Goal: Navigation & Orientation: Find specific page/section

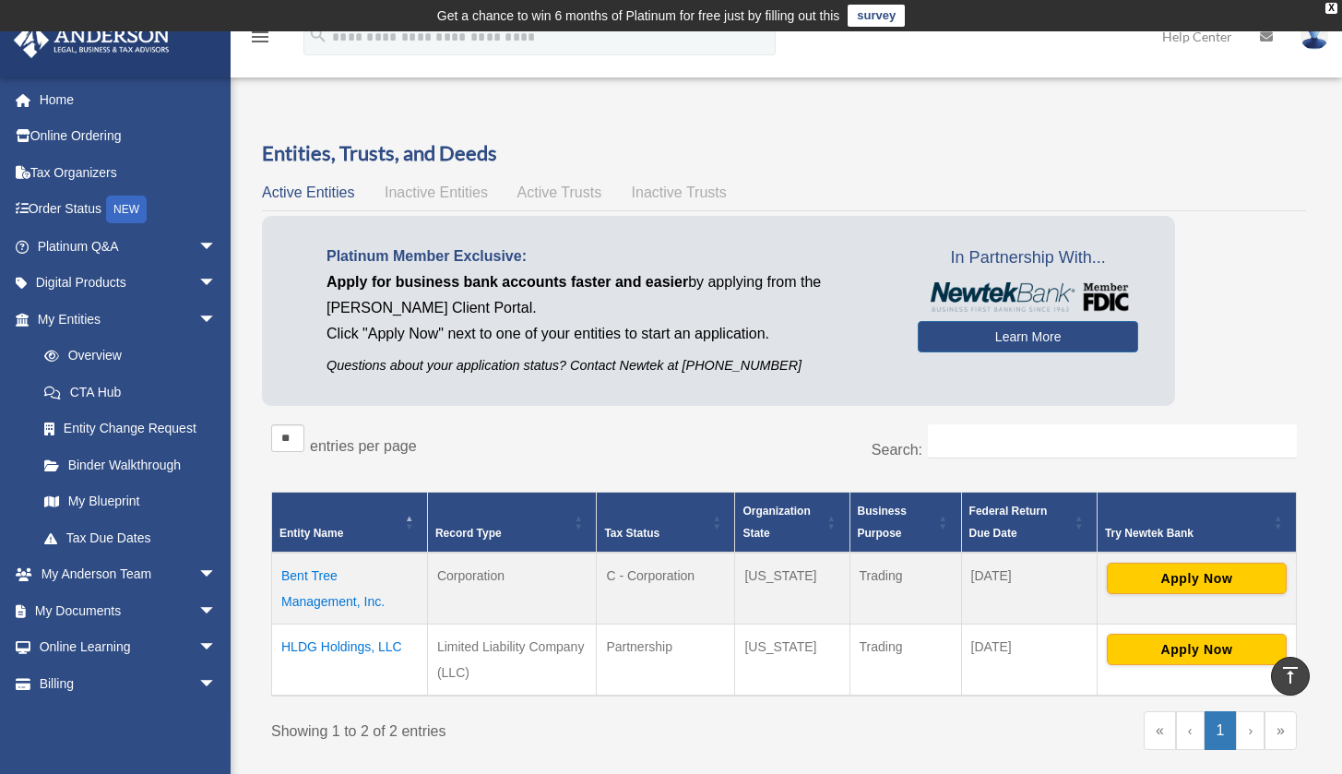
scroll to position [464, 0]
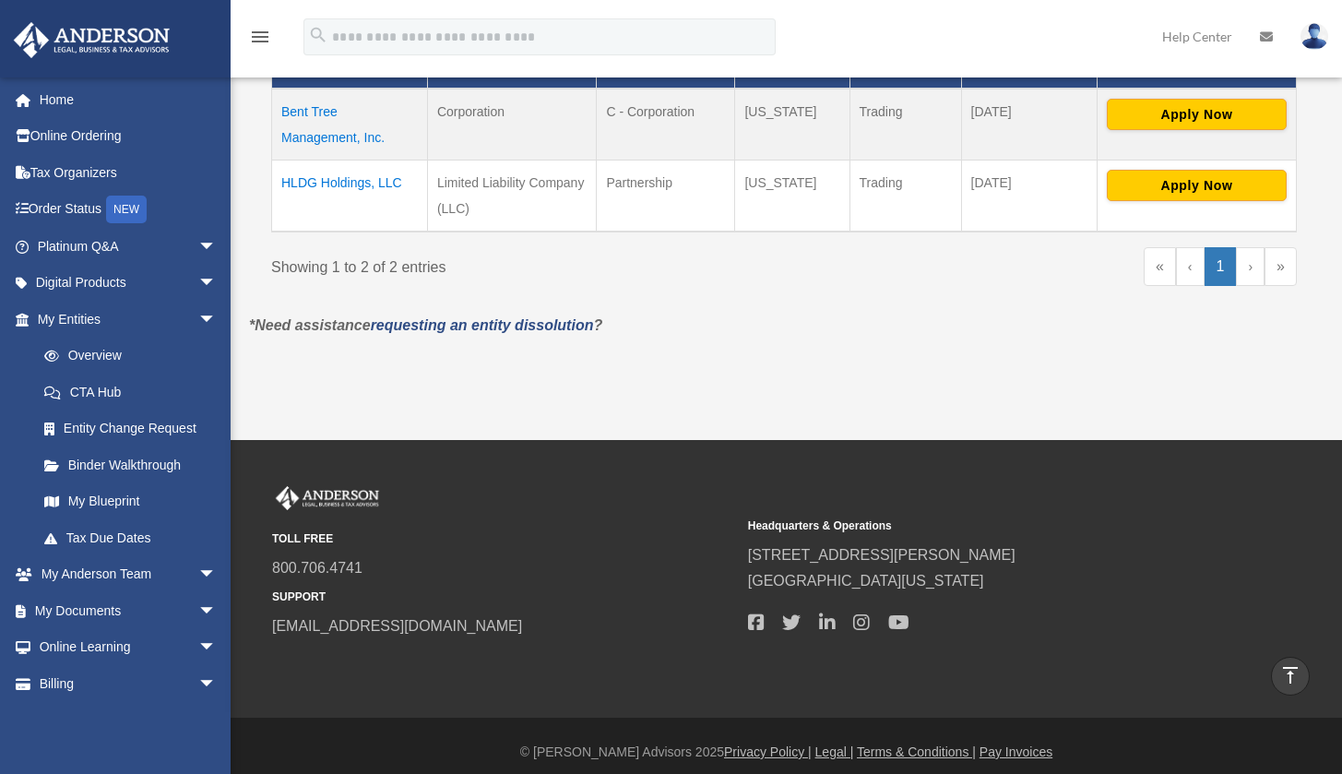
click at [689, 284] on div "Showing 1 to 2 of 2 entries « ‹ 1 › »" at bounding box center [784, 275] width 1026 height 56
click at [142, 592] on link "My Documents arrow_drop_down" at bounding box center [128, 610] width 231 height 37
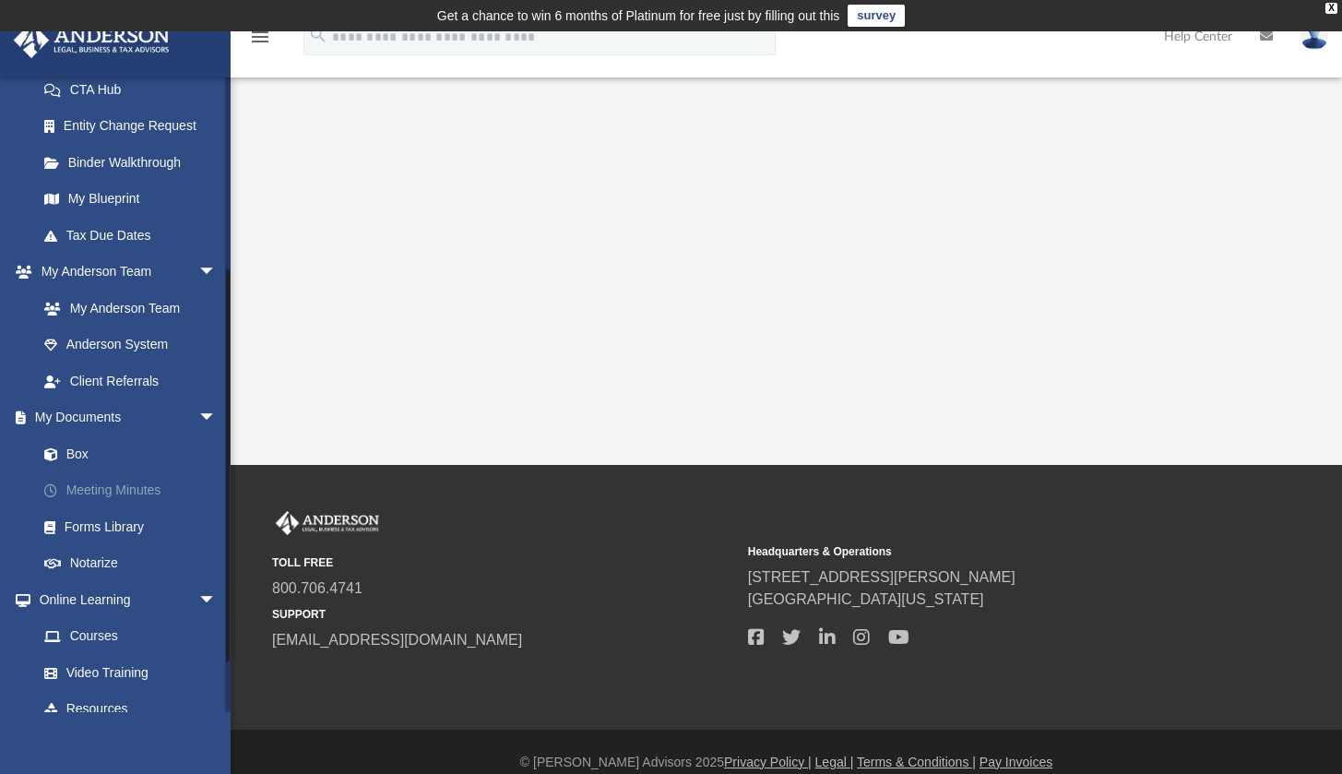
scroll to position [333, 0]
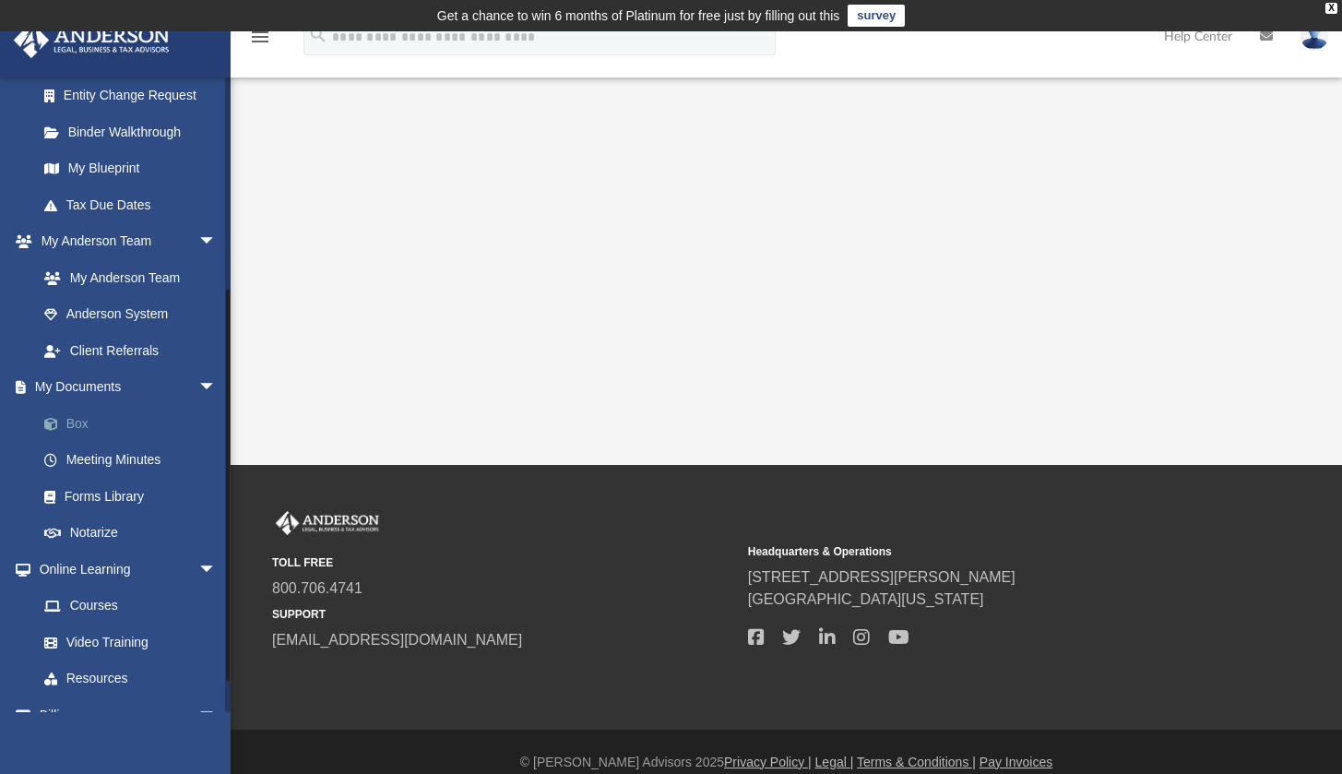
click at [112, 423] on link "Box" at bounding box center [135, 423] width 219 height 37
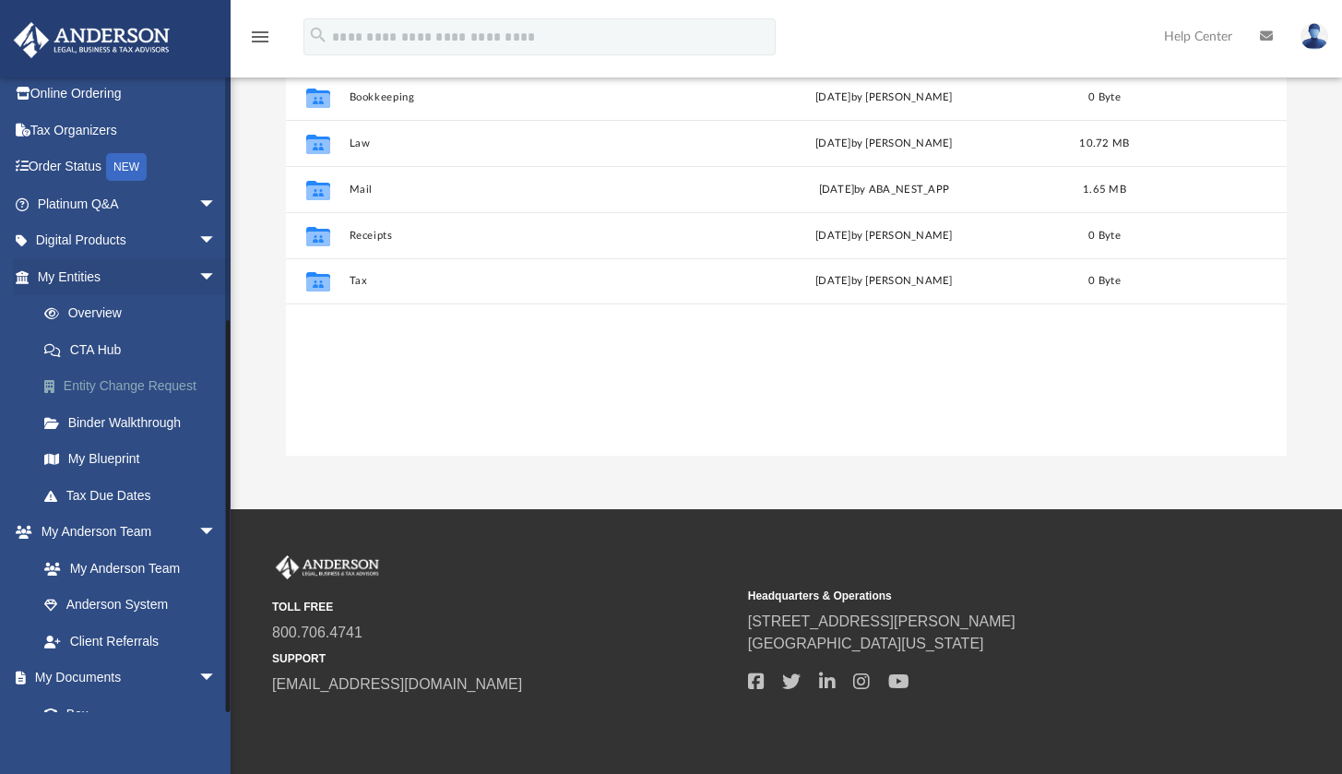
scroll to position [43, 0]
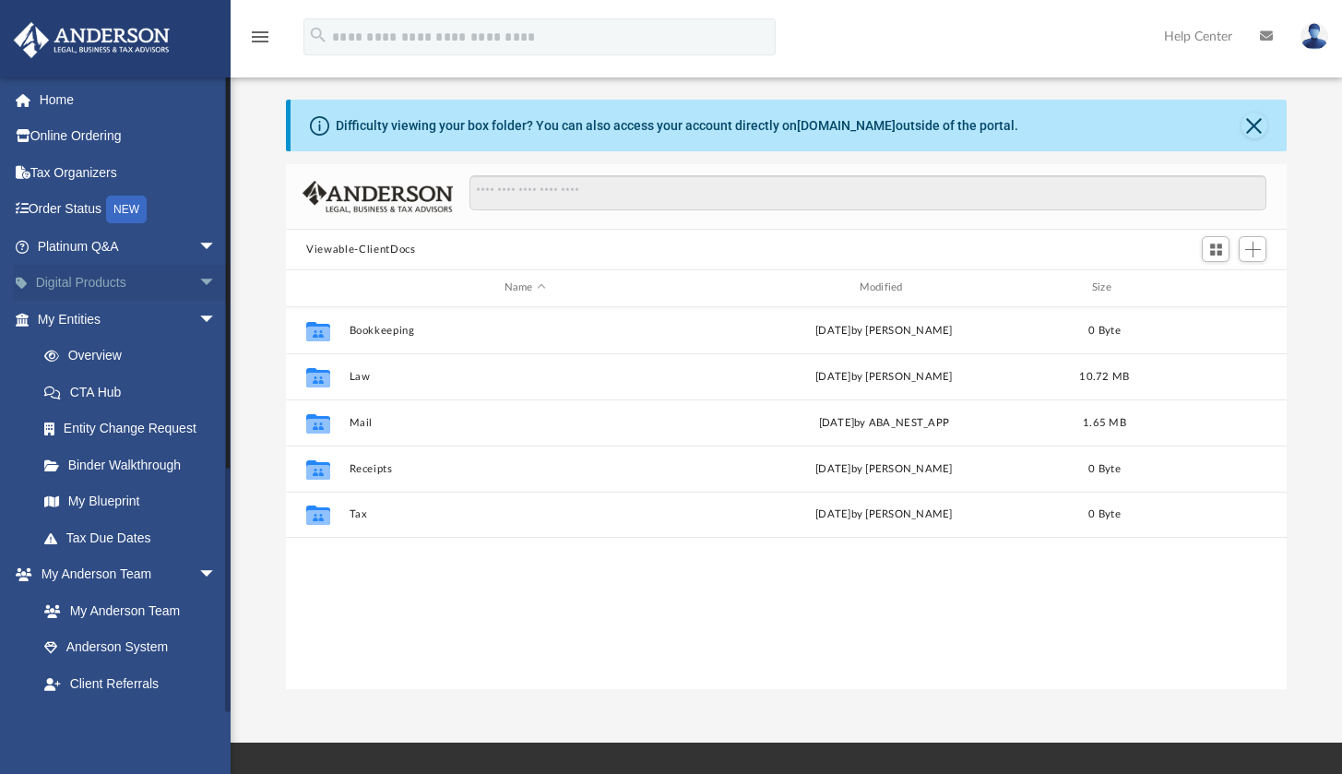
click at [114, 271] on link "Digital Products arrow_drop_down" at bounding box center [128, 283] width 231 height 37
click at [198, 279] on span "arrow_drop_down" at bounding box center [216, 284] width 37 height 38
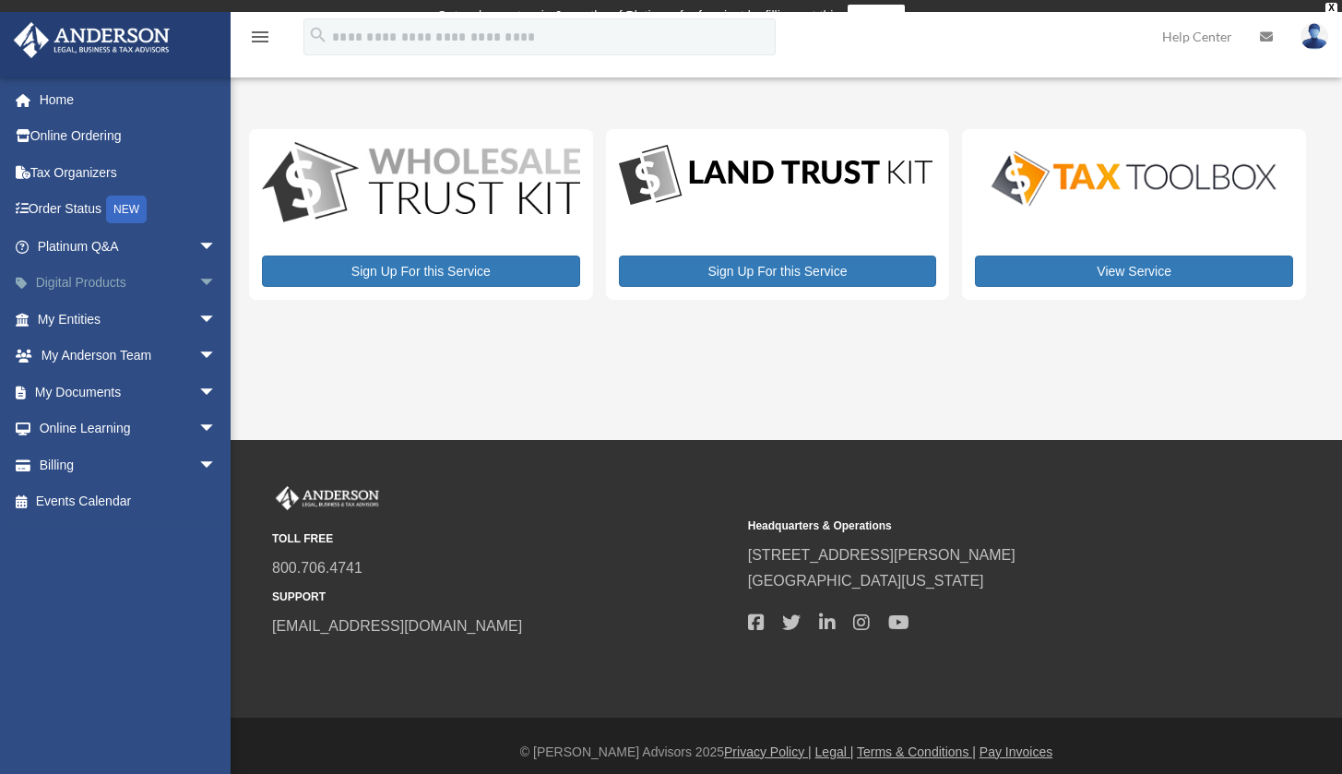
click at [198, 271] on span "arrow_drop_down" at bounding box center [216, 284] width 37 height 38
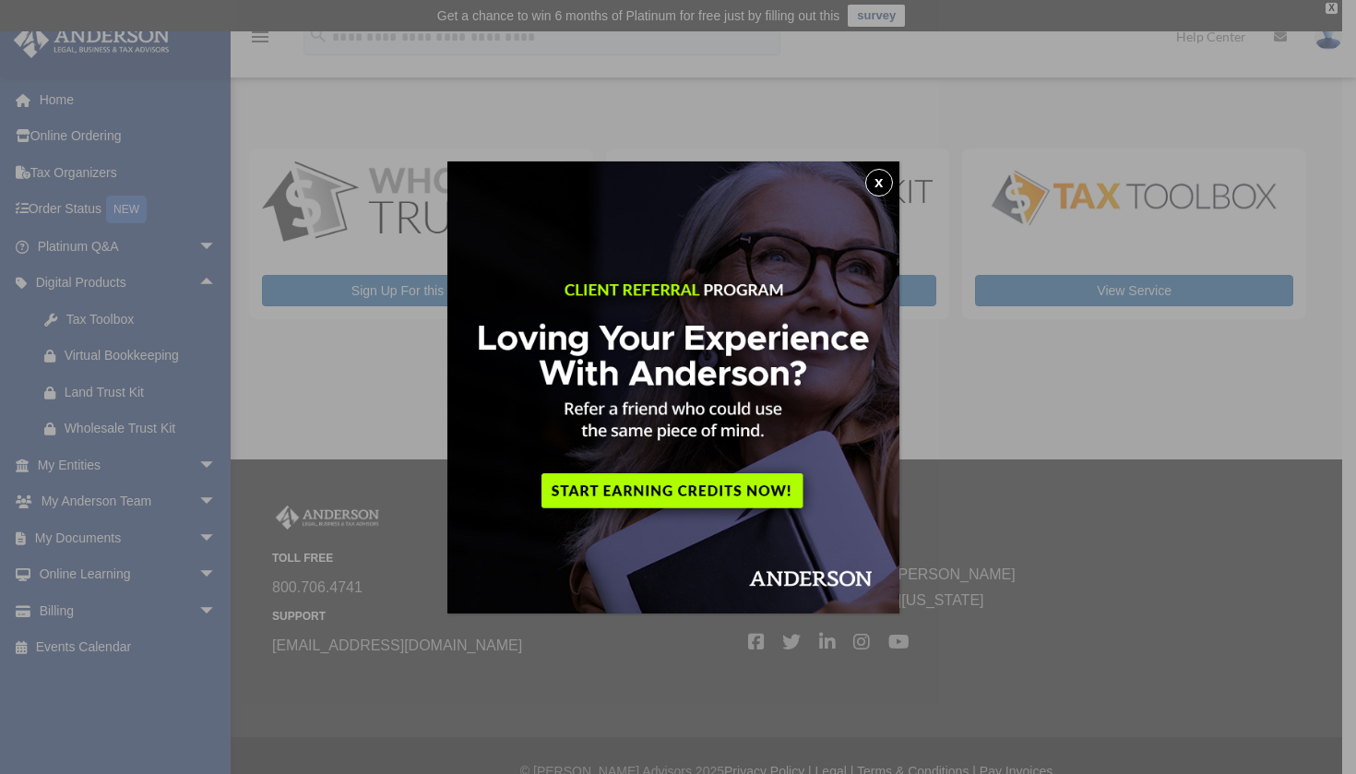
click at [875, 183] on button "x" at bounding box center [879, 183] width 28 height 28
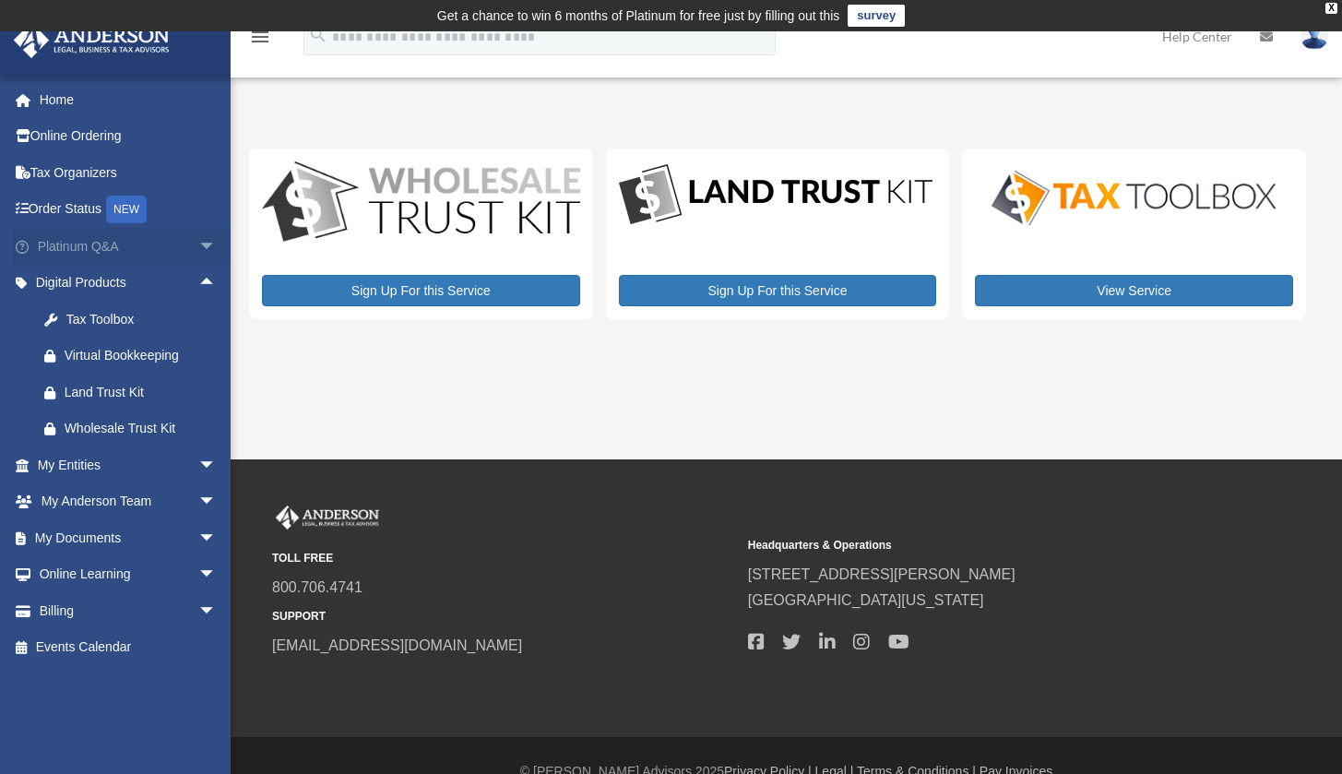
click at [198, 245] on span "arrow_drop_down" at bounding box center [216, 247] width 37 height 38
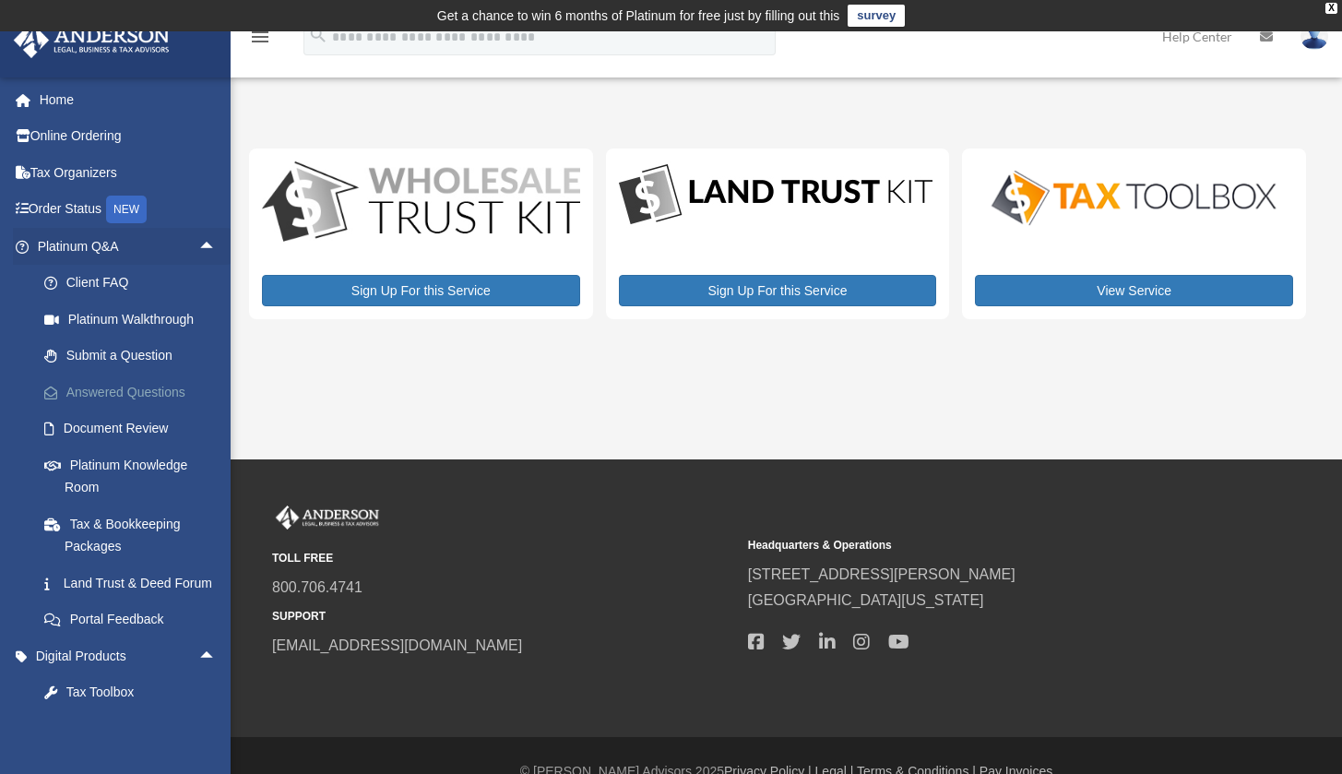
click at [126, 391] on link "Answered Questions" at bounding box center [135, 392] width 219 height 37
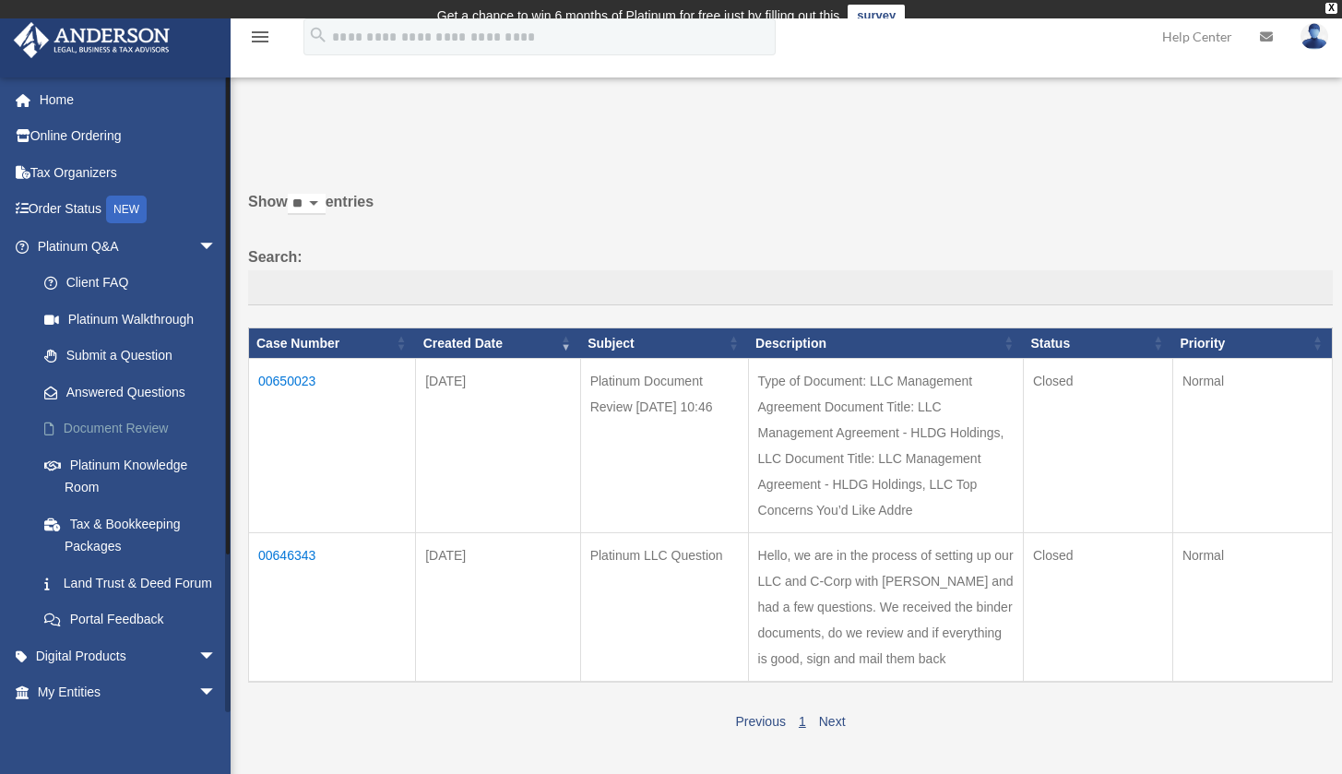
click at [114, 425] on link "Document Review" at bounding box center [135, 428] width 219 height 37
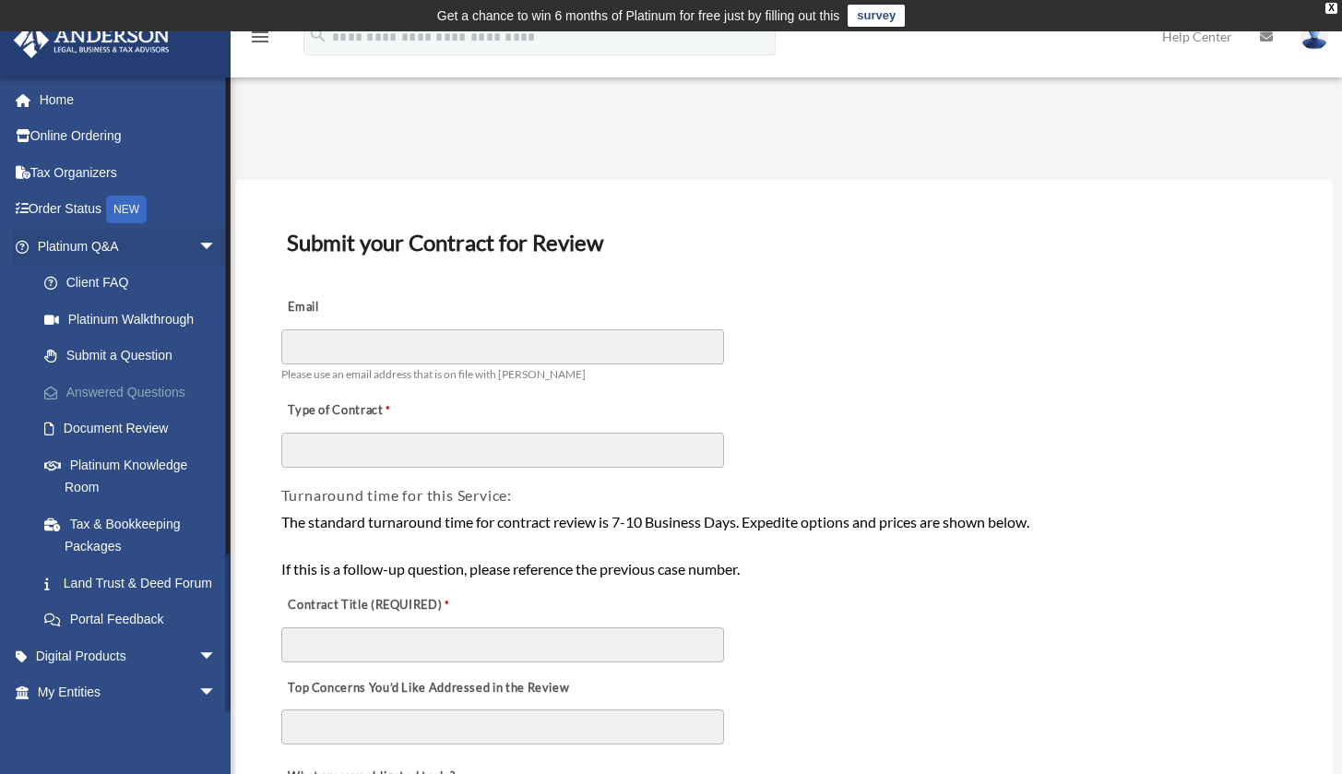
click at [127, 398] on link "Answered Questions" at bounding box center [135, 392] width 219 height 37
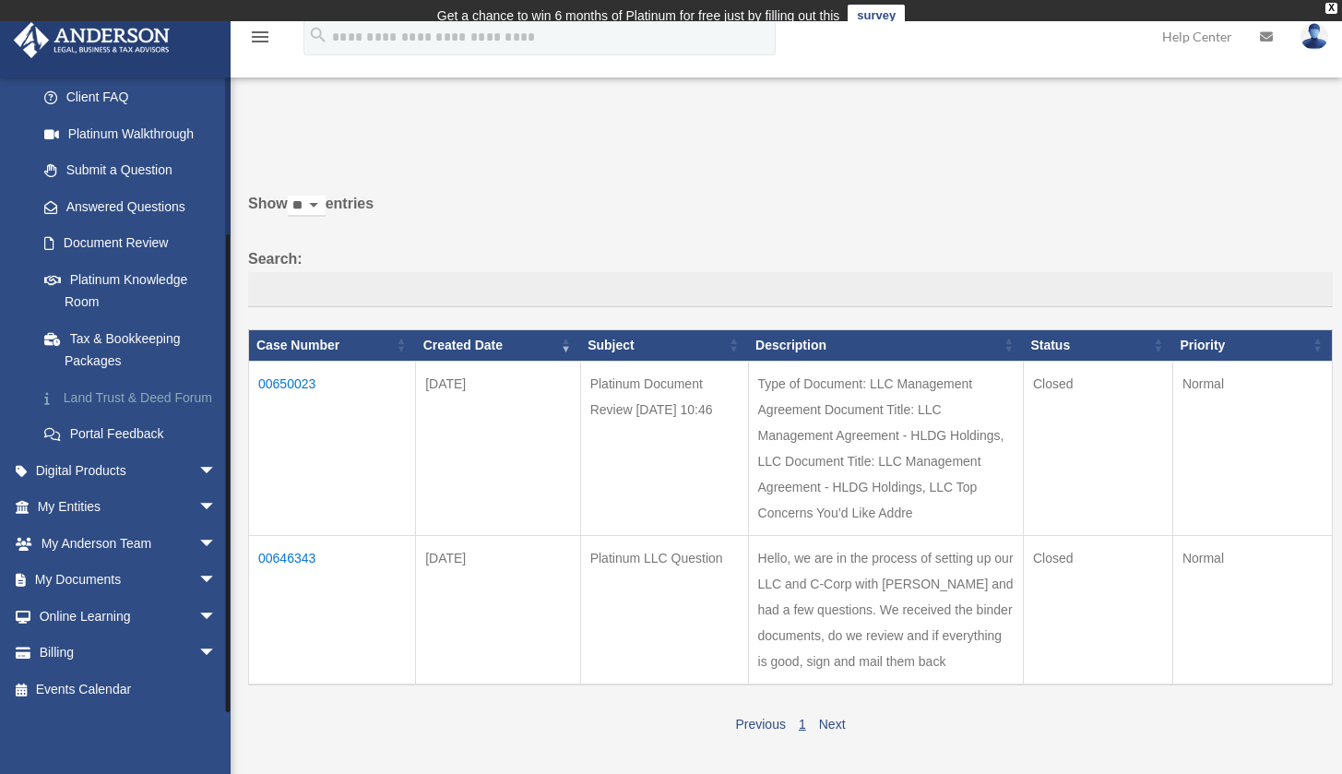
scroll to position [125, 0]
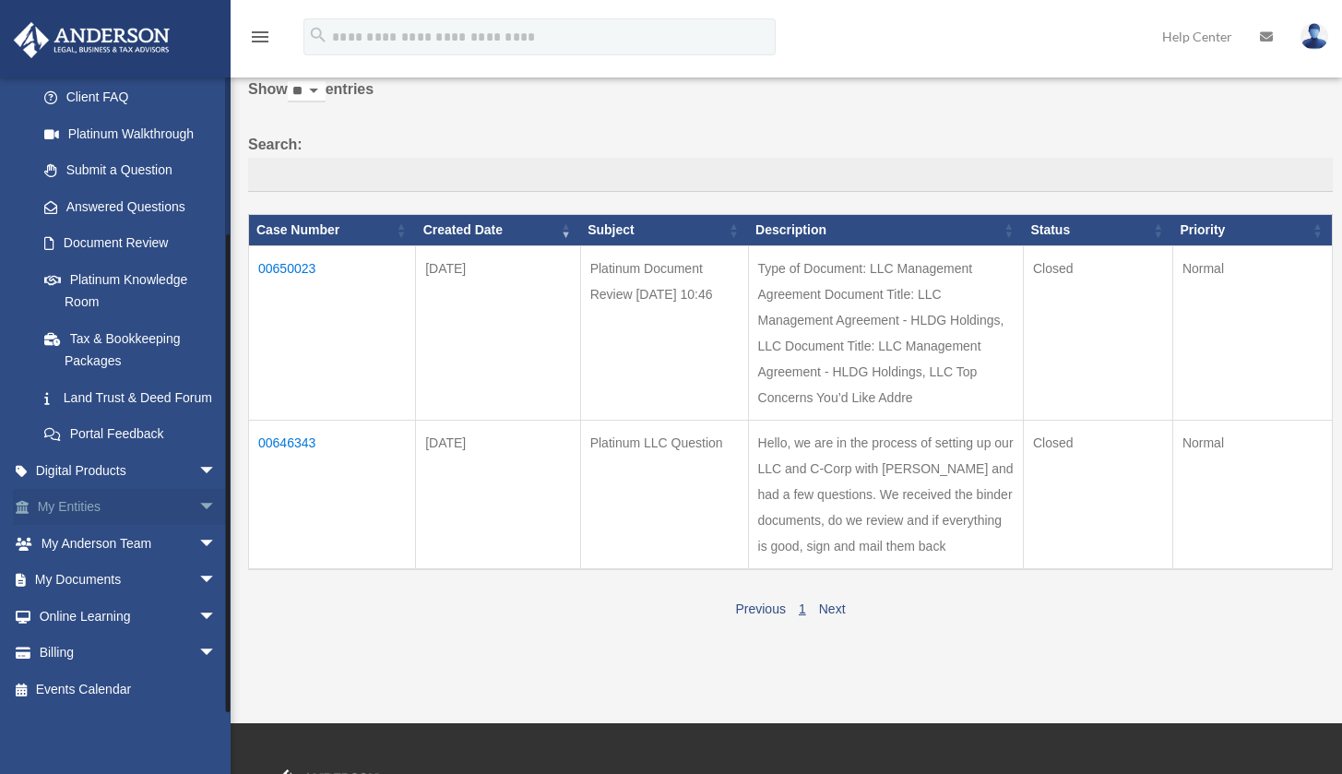
click at [198, 515] on span "arrow_drop_down" at bounding box center [216, 508] width 37 height 38
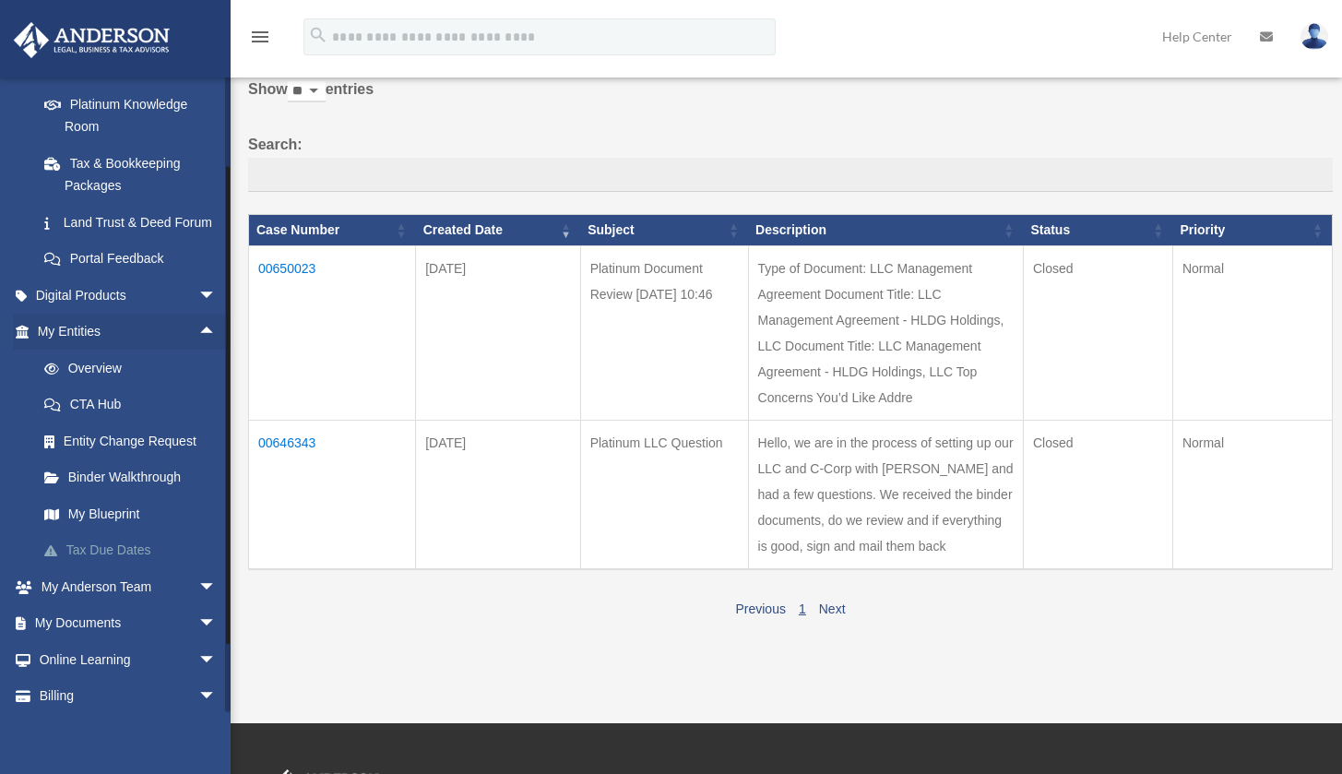
scroll to position [412, 0]
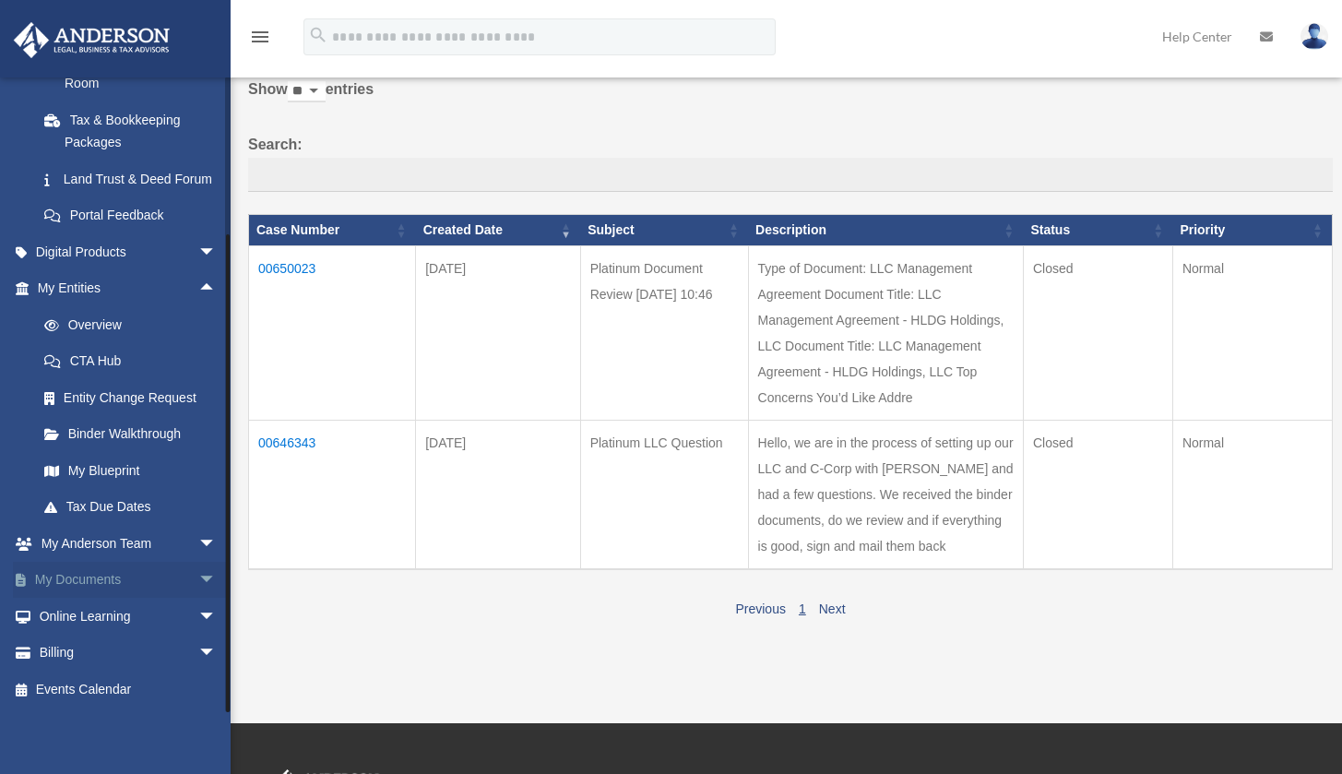
click at [198, 572] on span "arrow_drop_down" at bounding box center [216, 581] width 37 height 38
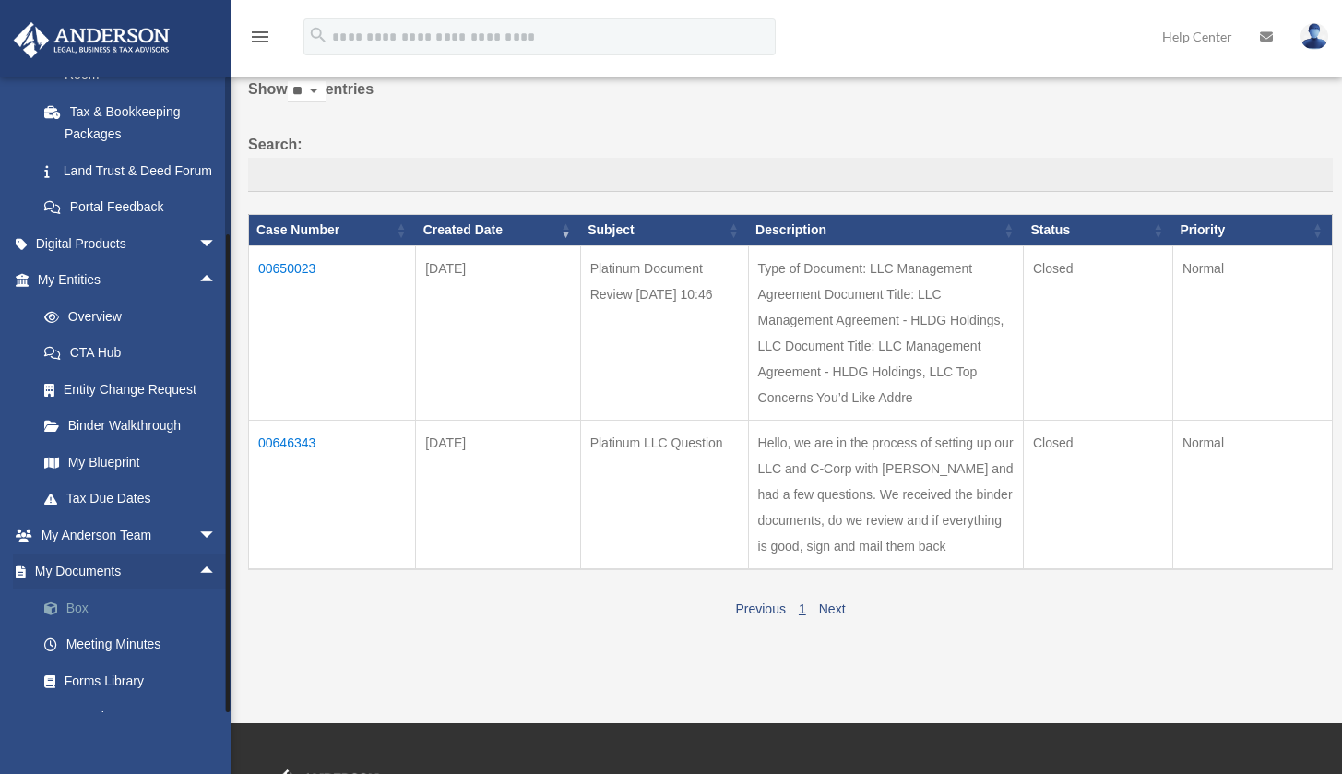
scroll to position [556, 0]
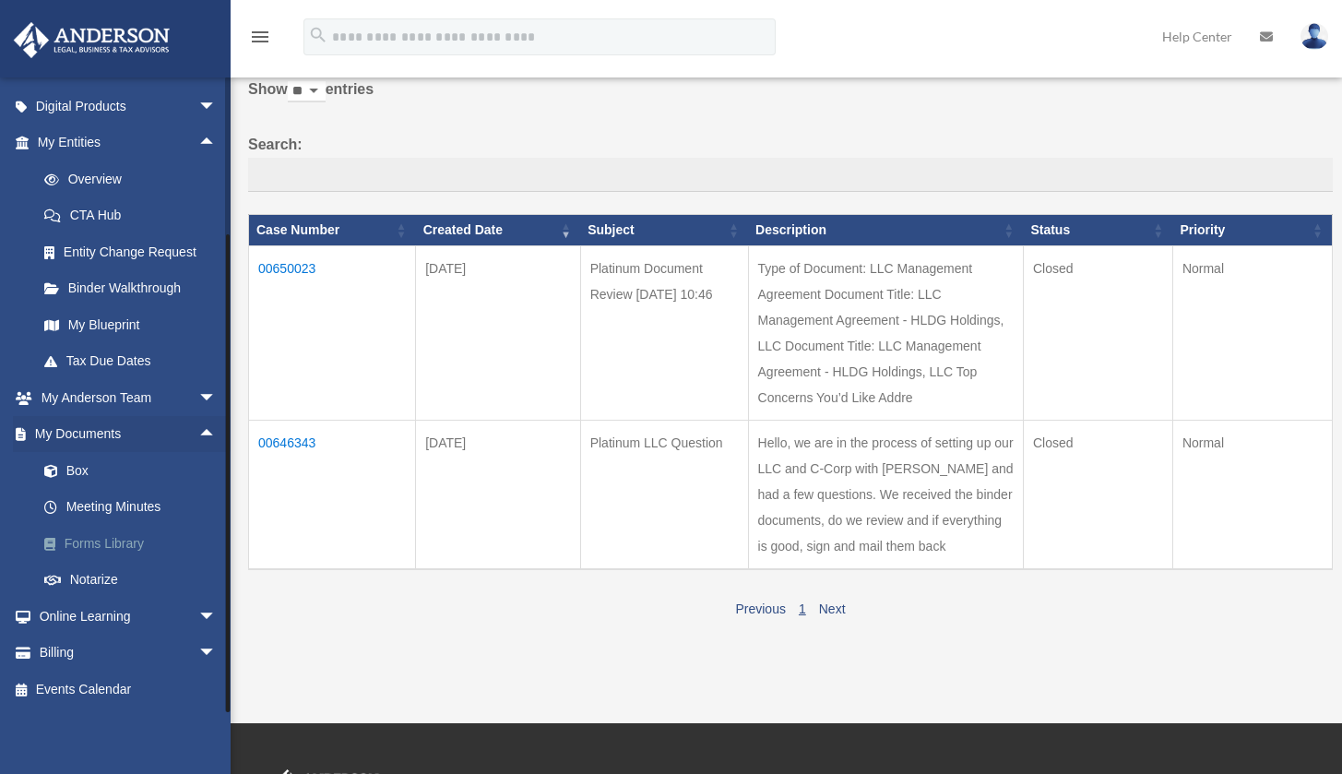
click at [92, 547] on link "Forms Library" at bounding box center [135, 543] width 219 height 37
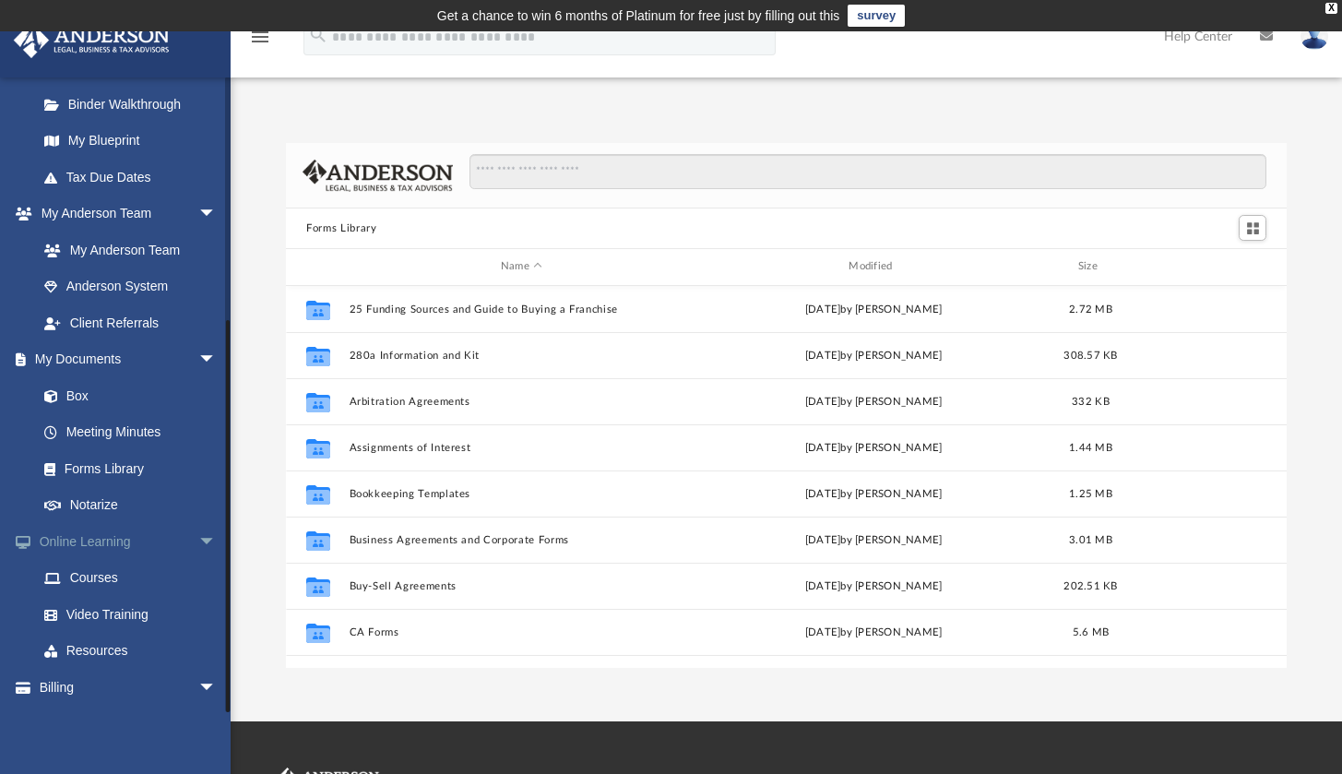
scroll to position [278, 0]
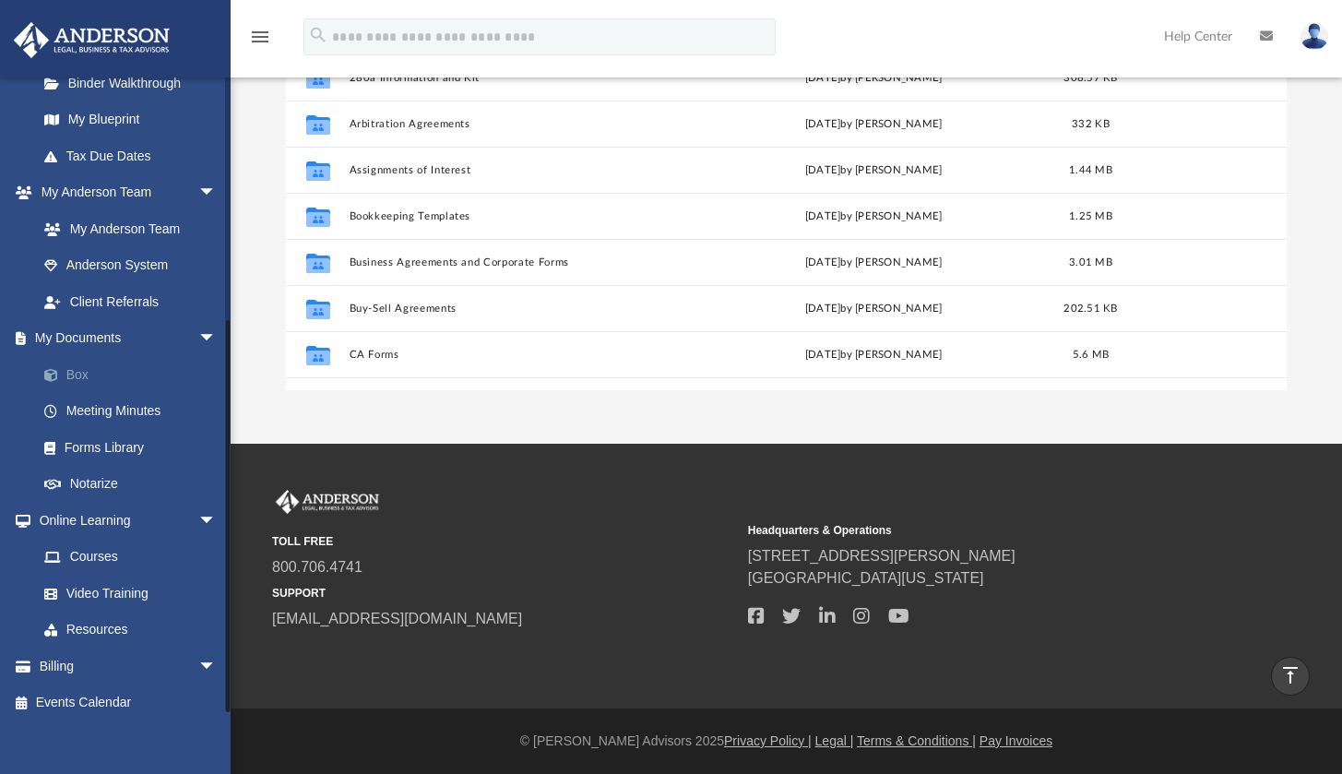
click at [94, 364] on link "Box" at bounding box center [135, 374] width 219 height 37
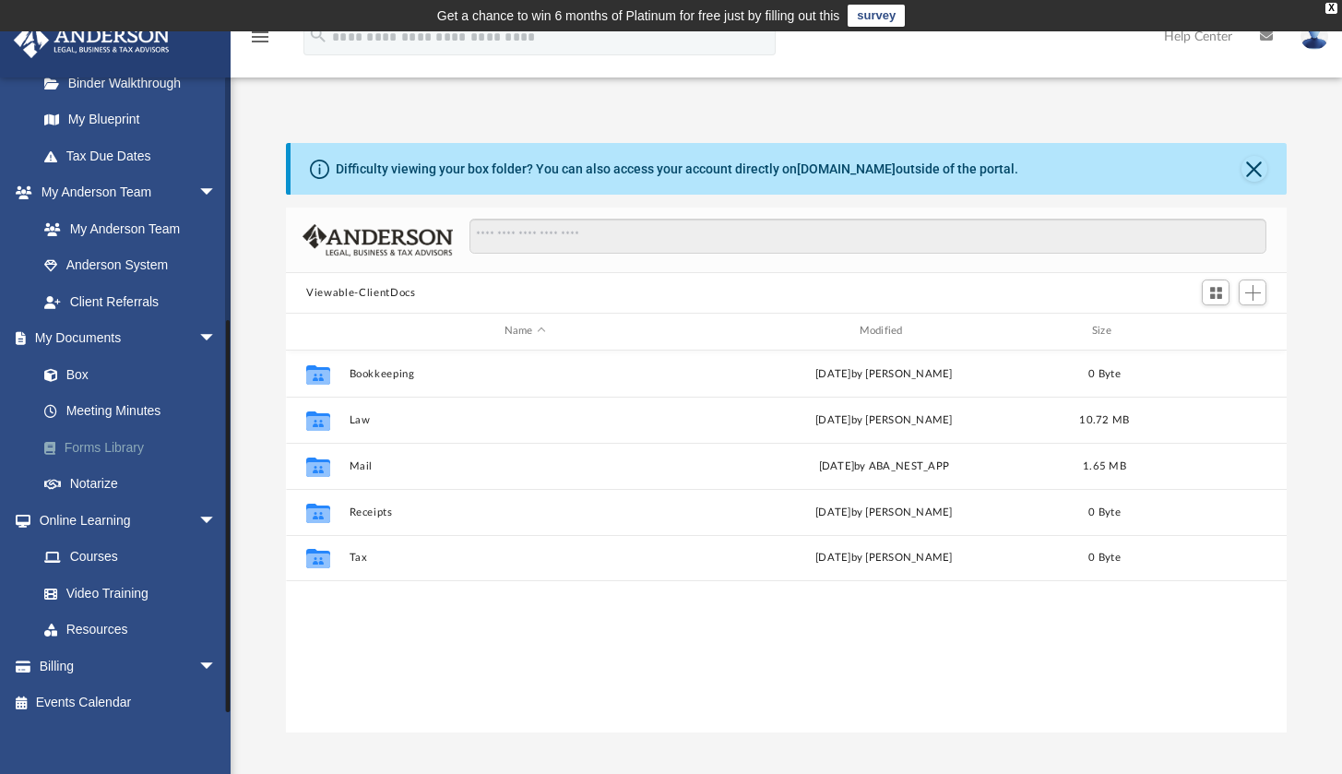
click at [117, 437] on link "Forms Library" at bounding box center [135, 447] width 219 height 37
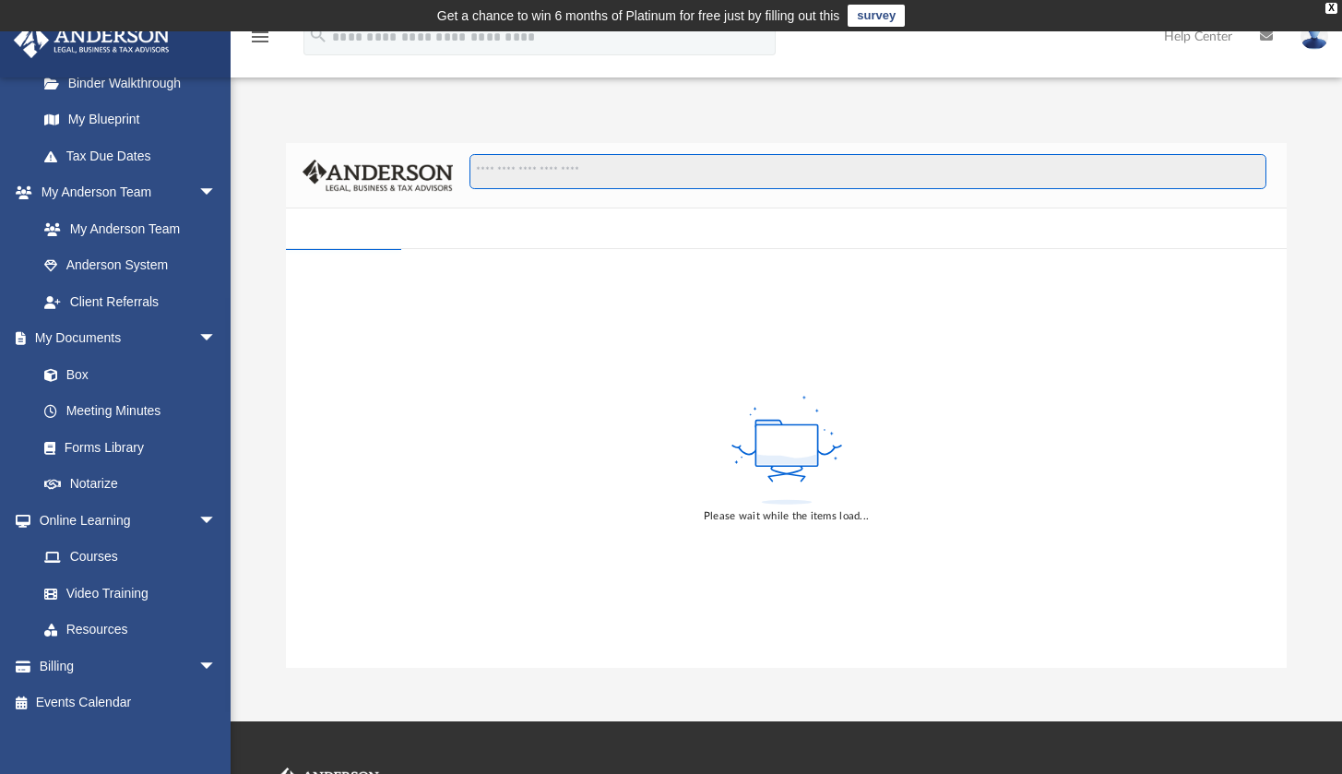
click at [553, 177] on input "Search files and folders" at bounding box center [867, 171] width 797 height 35
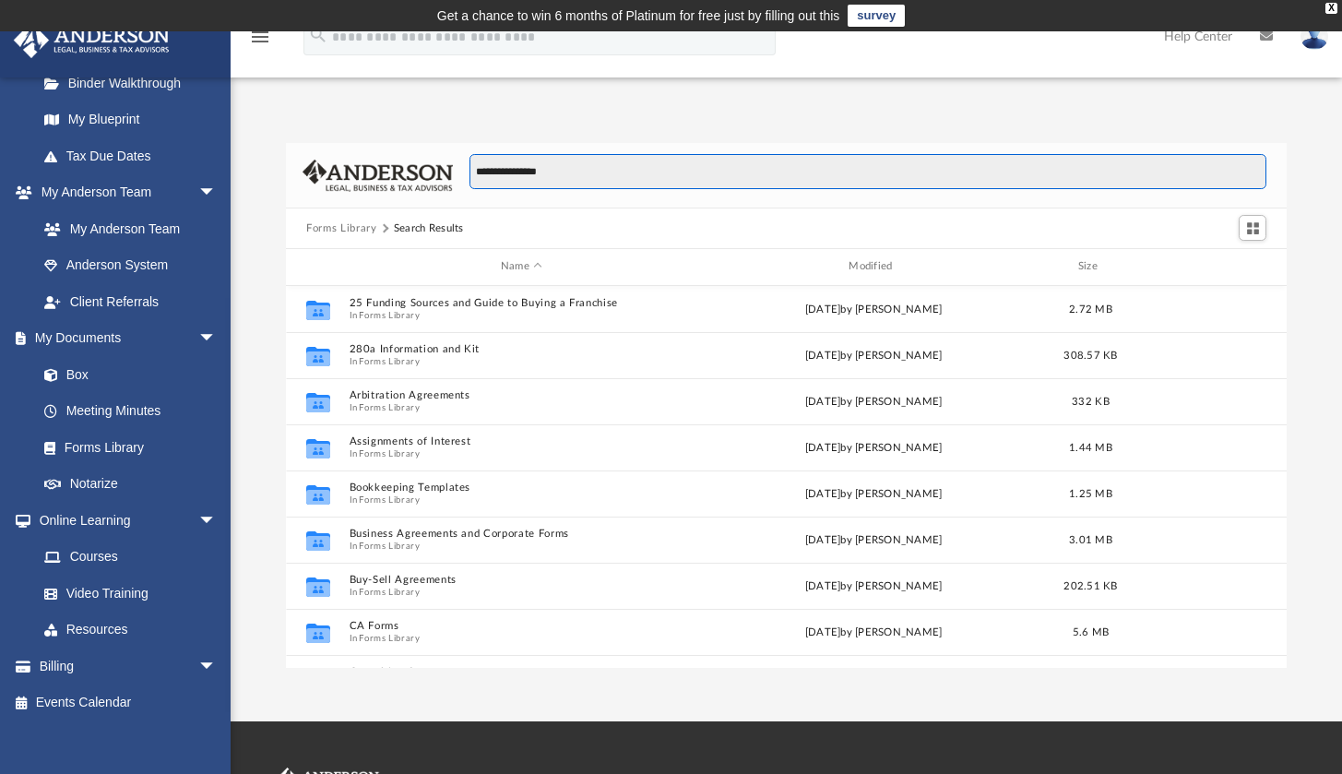
scroll to position [406, 986]
type input "**********"
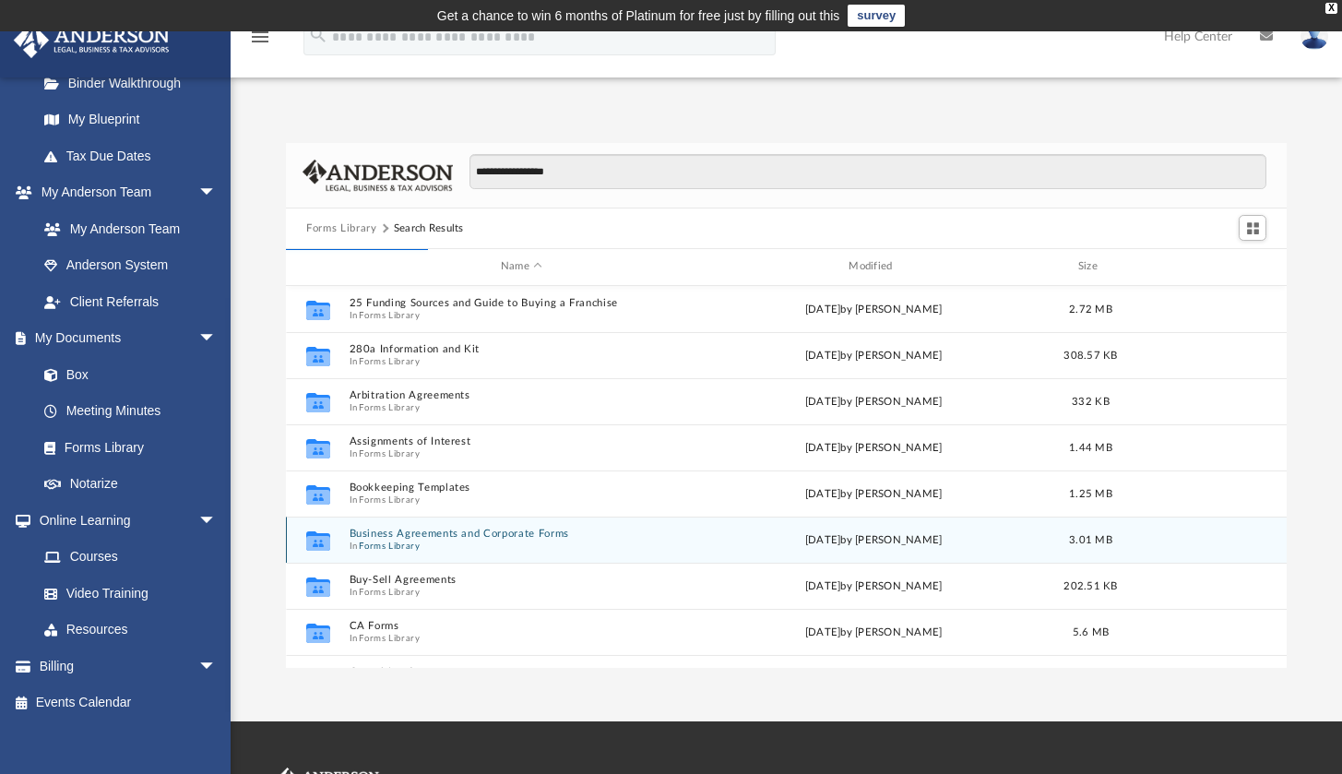
click at [469, 532] on button "Business Agreements and Corporate Forms" at bounding box center [522, 534] width 344 height 12
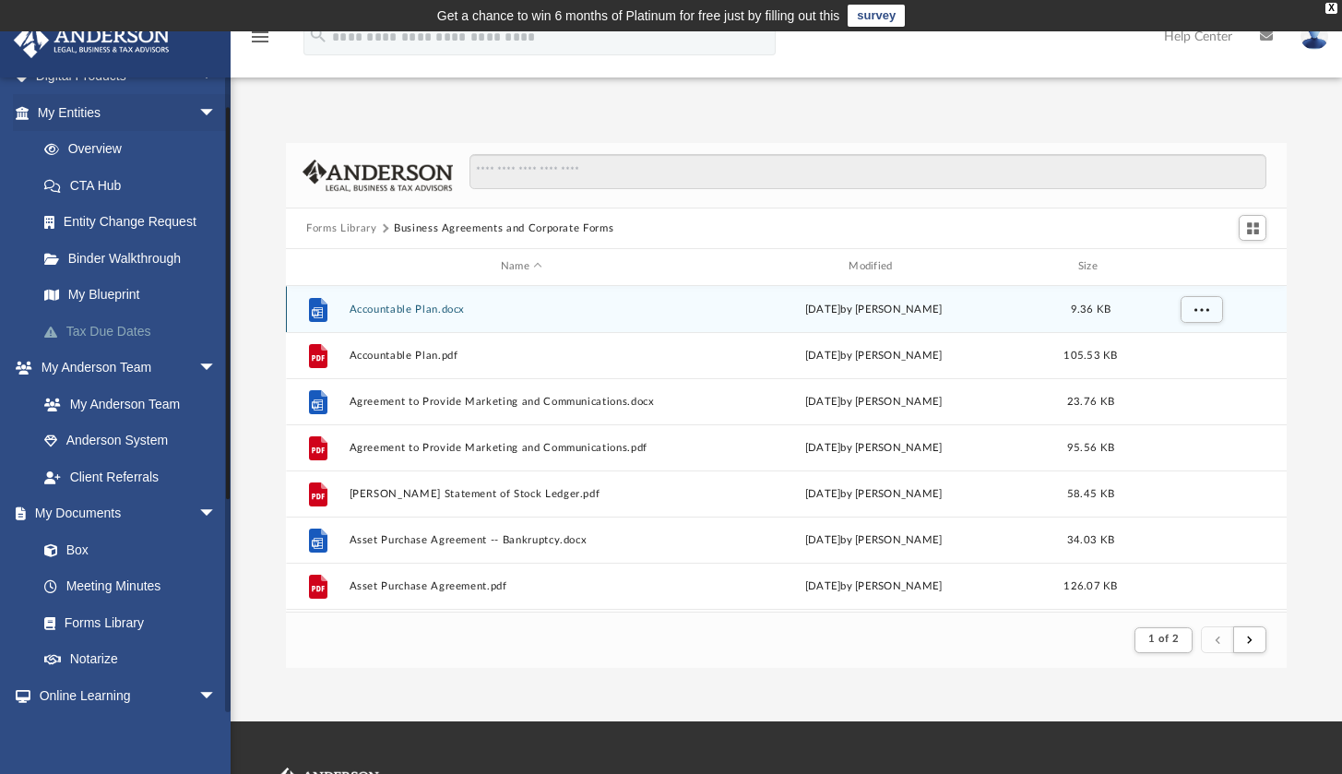
scroll to position [48, 0]
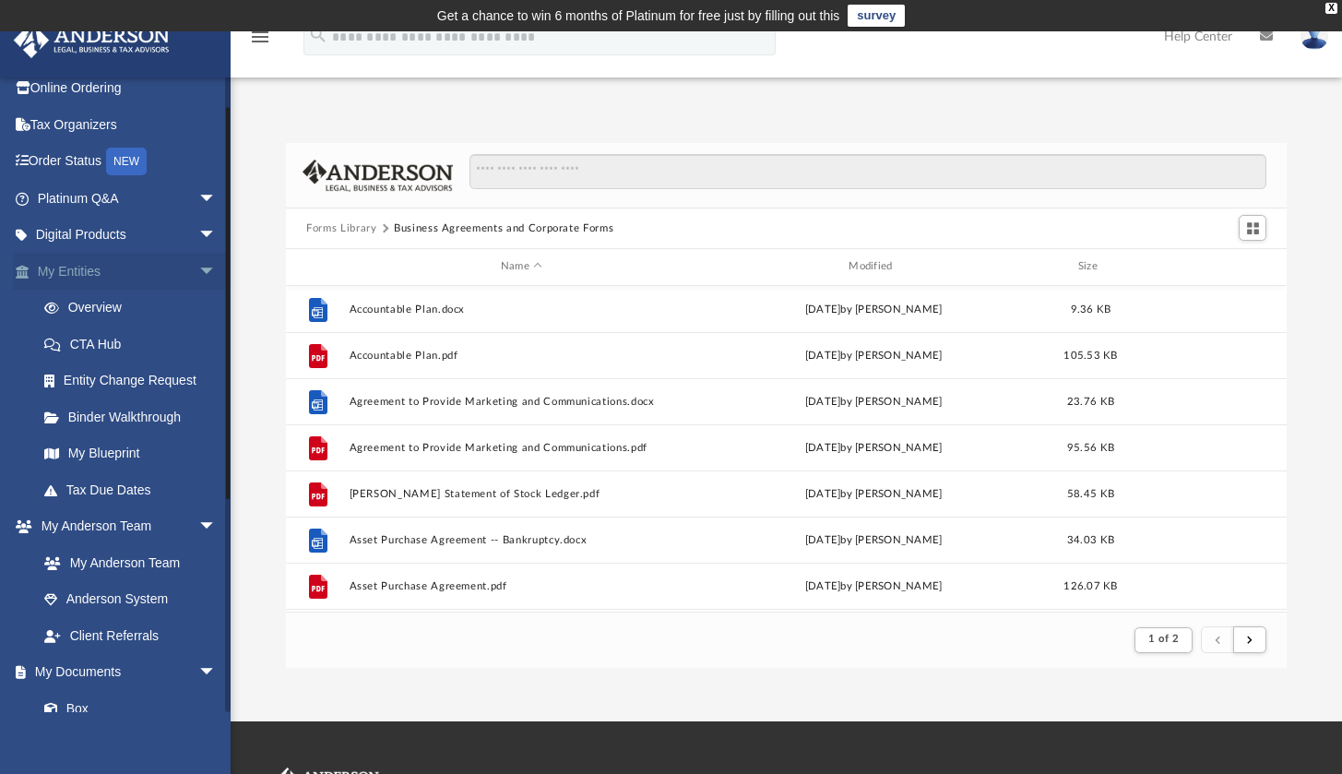
click at [105, 255] on link "My Entities arrow_drop_down" at bounding box center [128, 271] width 231 height 37
click at [103, 303] on link "Overview" at bounding box center [135, 308] width 219 height 37
